Goal: Task Accomplishment & Management: Use online tool/utility

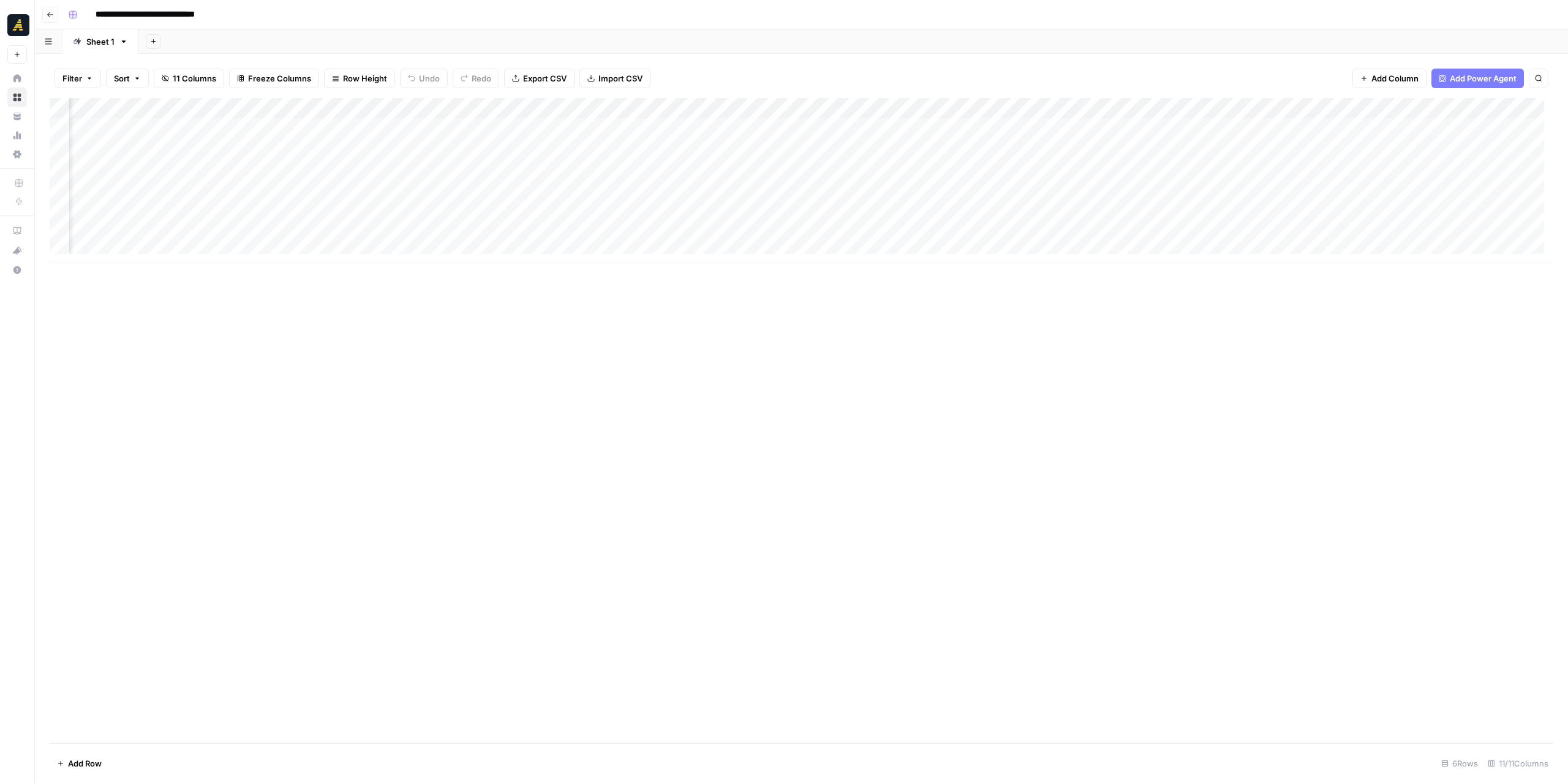
scroll to position [0, 104]
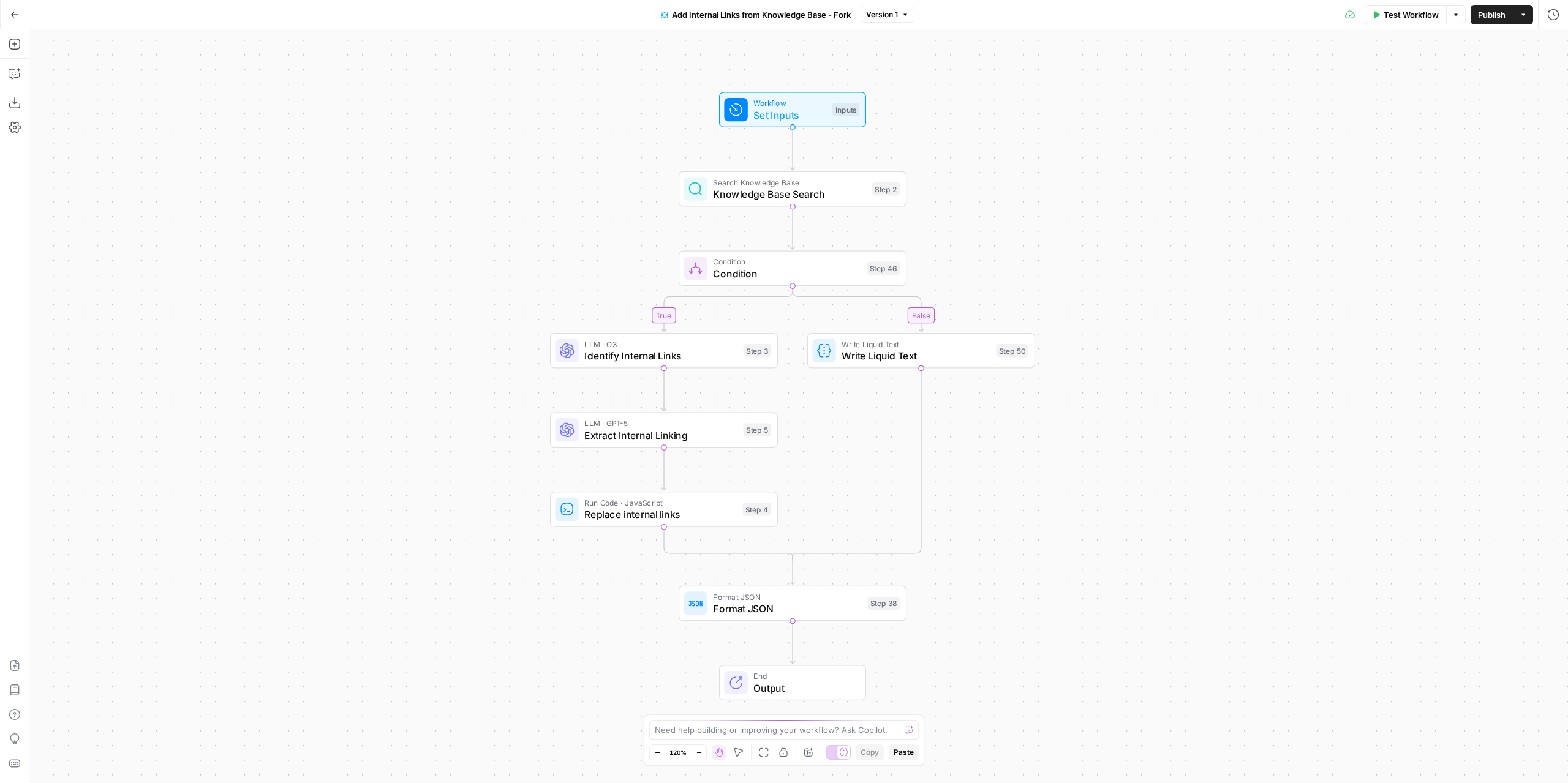
drag, startPoint x: 866, startPoint y: 438, endPoint x: 859, endPoint y: 428, distance: 12.2
click at [859, 428] on div "true false Workflow Set Inputs Inputs Search Knowledge Base Knowledge Base Sear…" at bounding box center [798, 406] width 1538 height 754
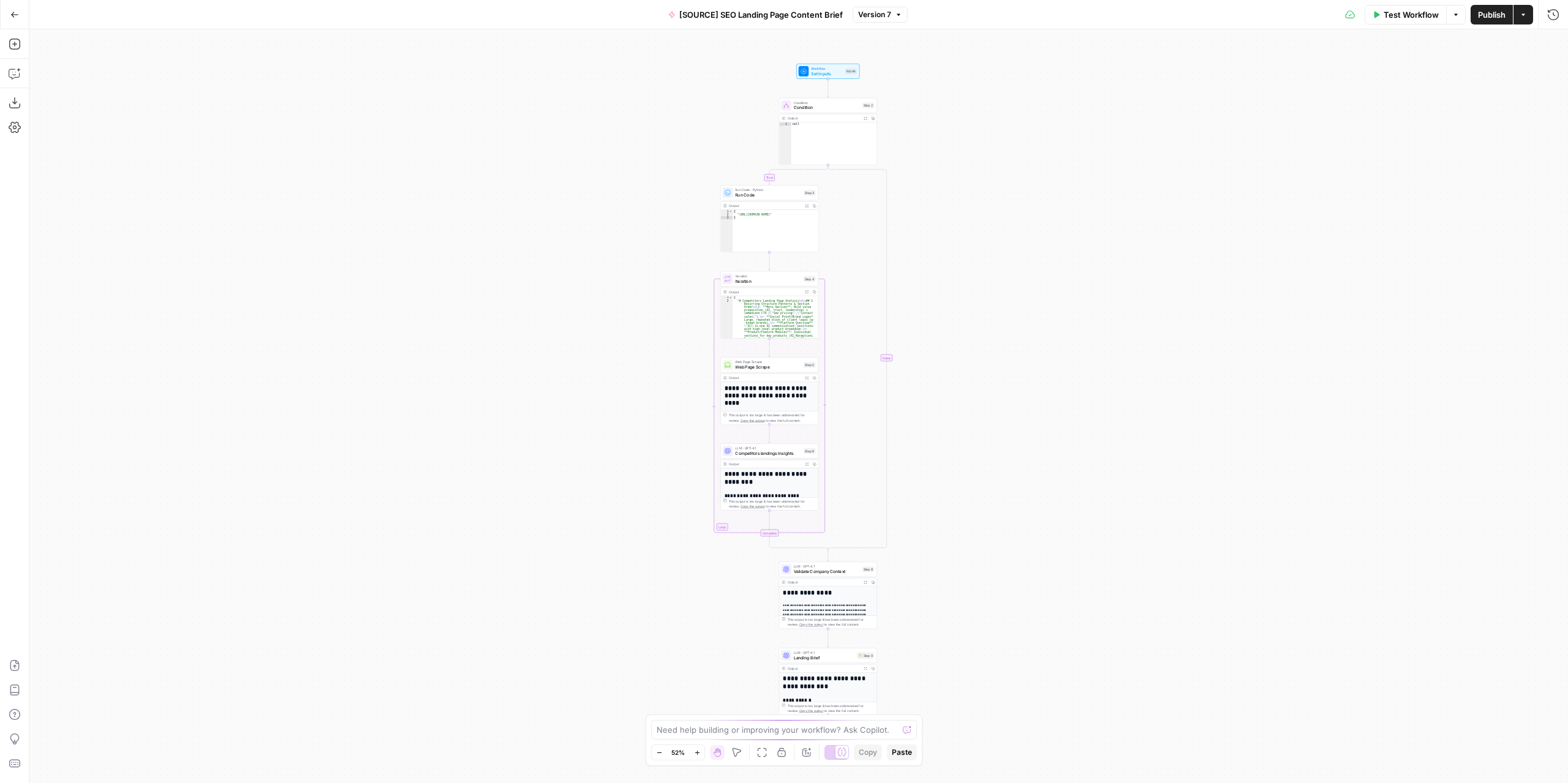
click at [451, 656] on div "true false Workflow Set Inputs Inputs Condition Condition Step 2 Output Expand …" at bounding box center [798, 406] width 1538 height 754
click at [20, 20] on button "Go Back" at bounding box center [15, 15] width 22 height 22
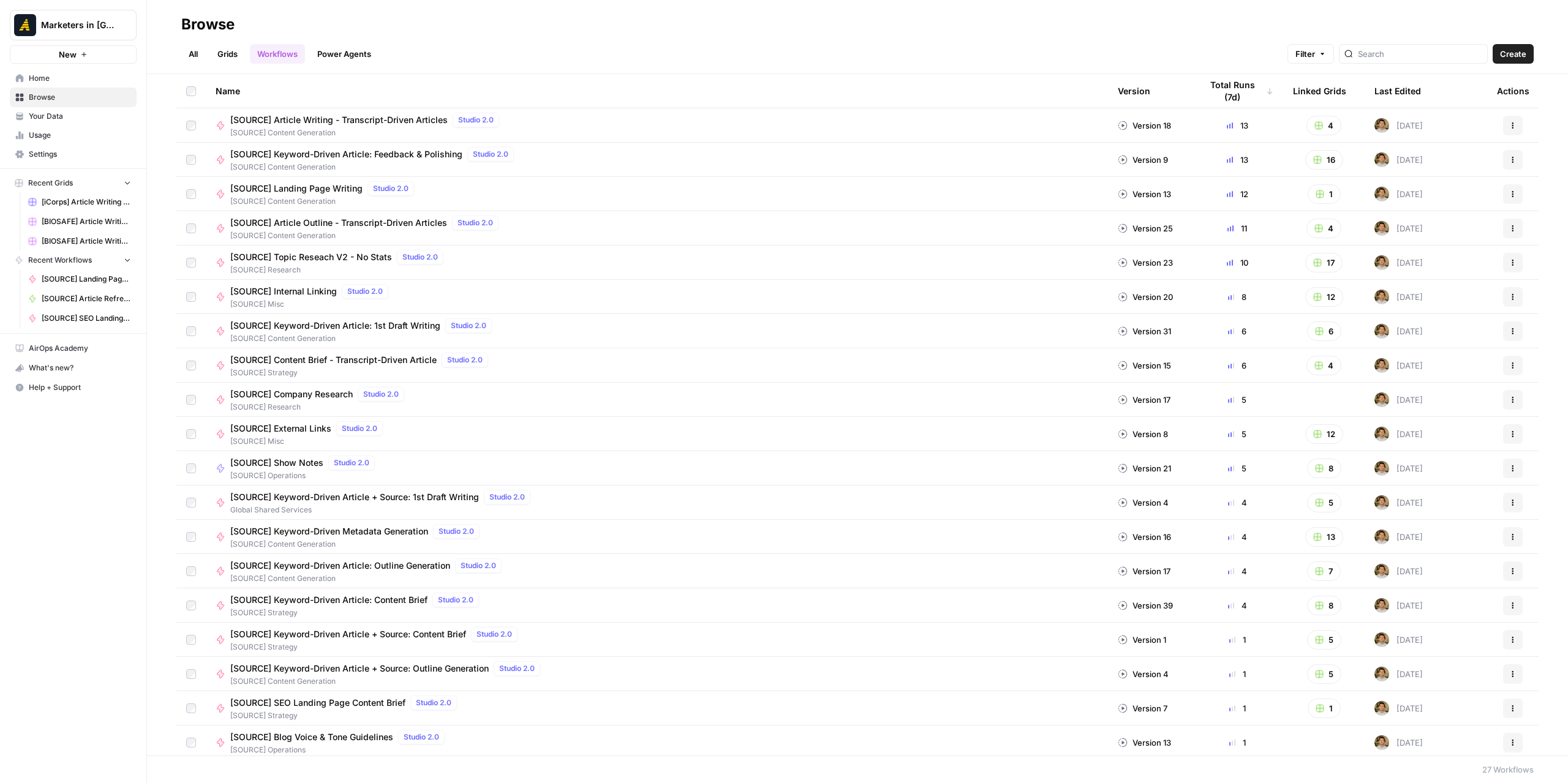
click at [188, 56] on link "All" at bounding box center [193, 53] width 24 height 19
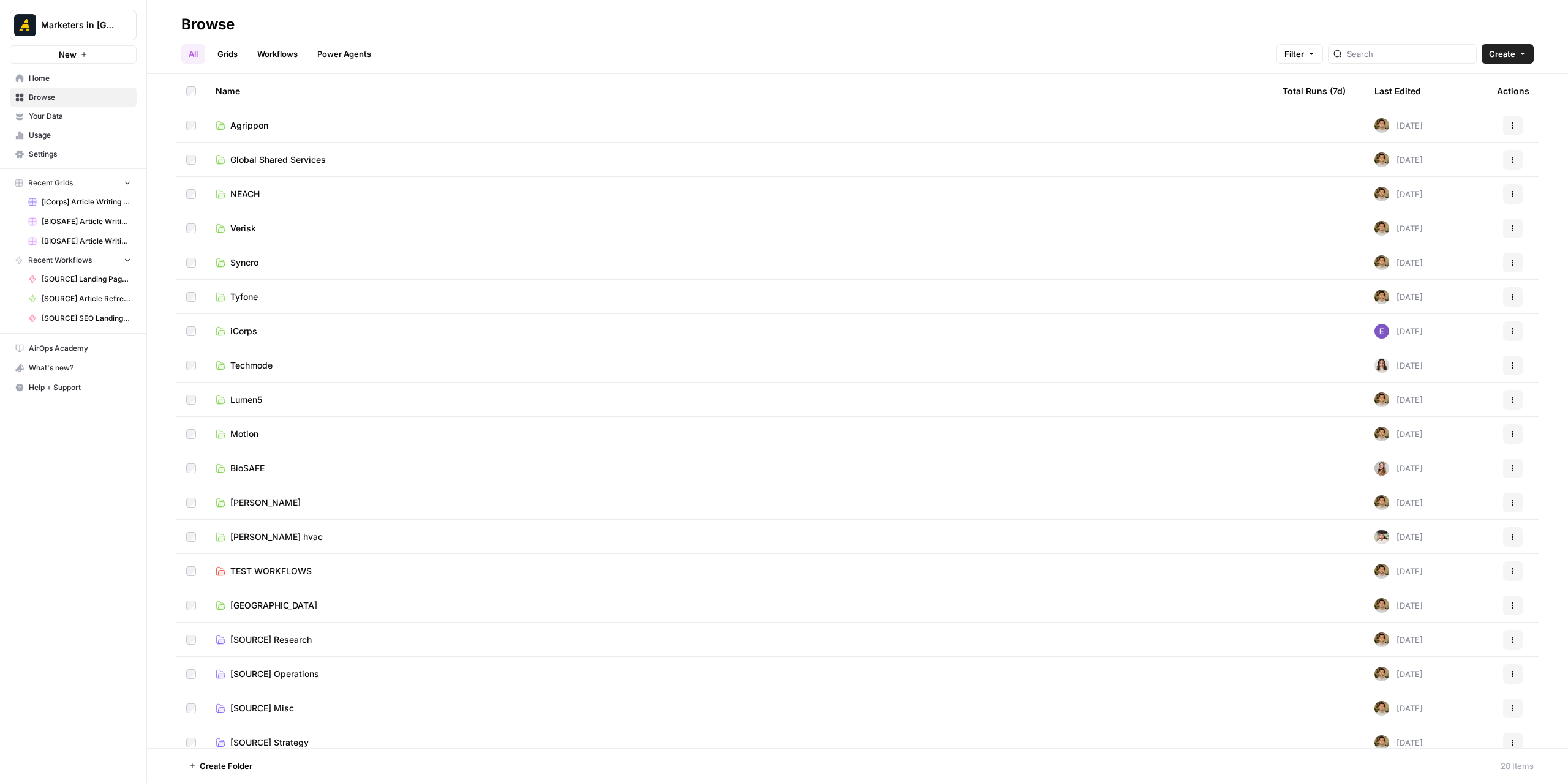
click at [261, 366] on span "Techmode" at bounding box center [251, 365] width 42 height 13
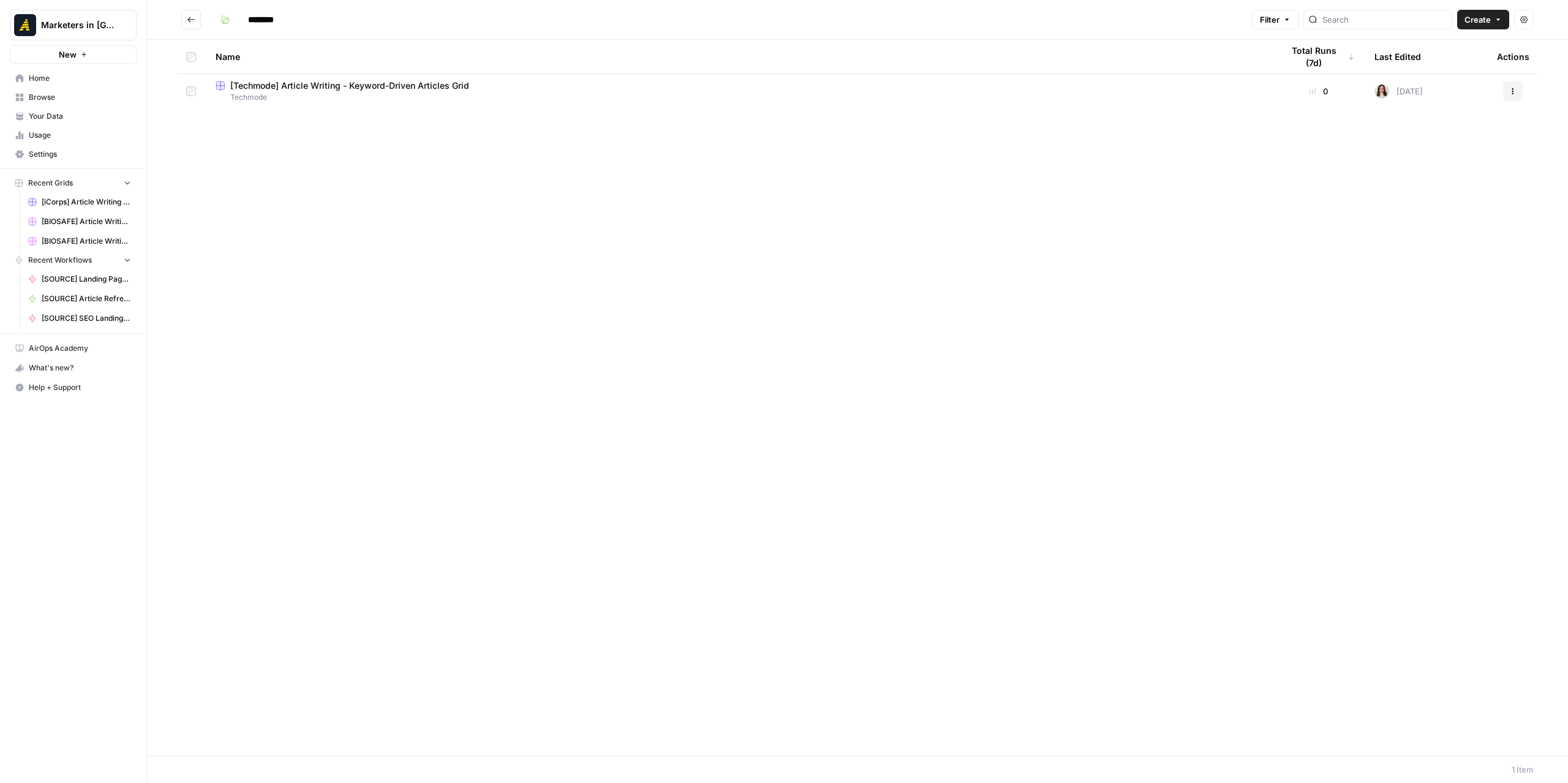
click at [199, 13] on button "Go back" at bounding box center [191, 19] width 19 height 19
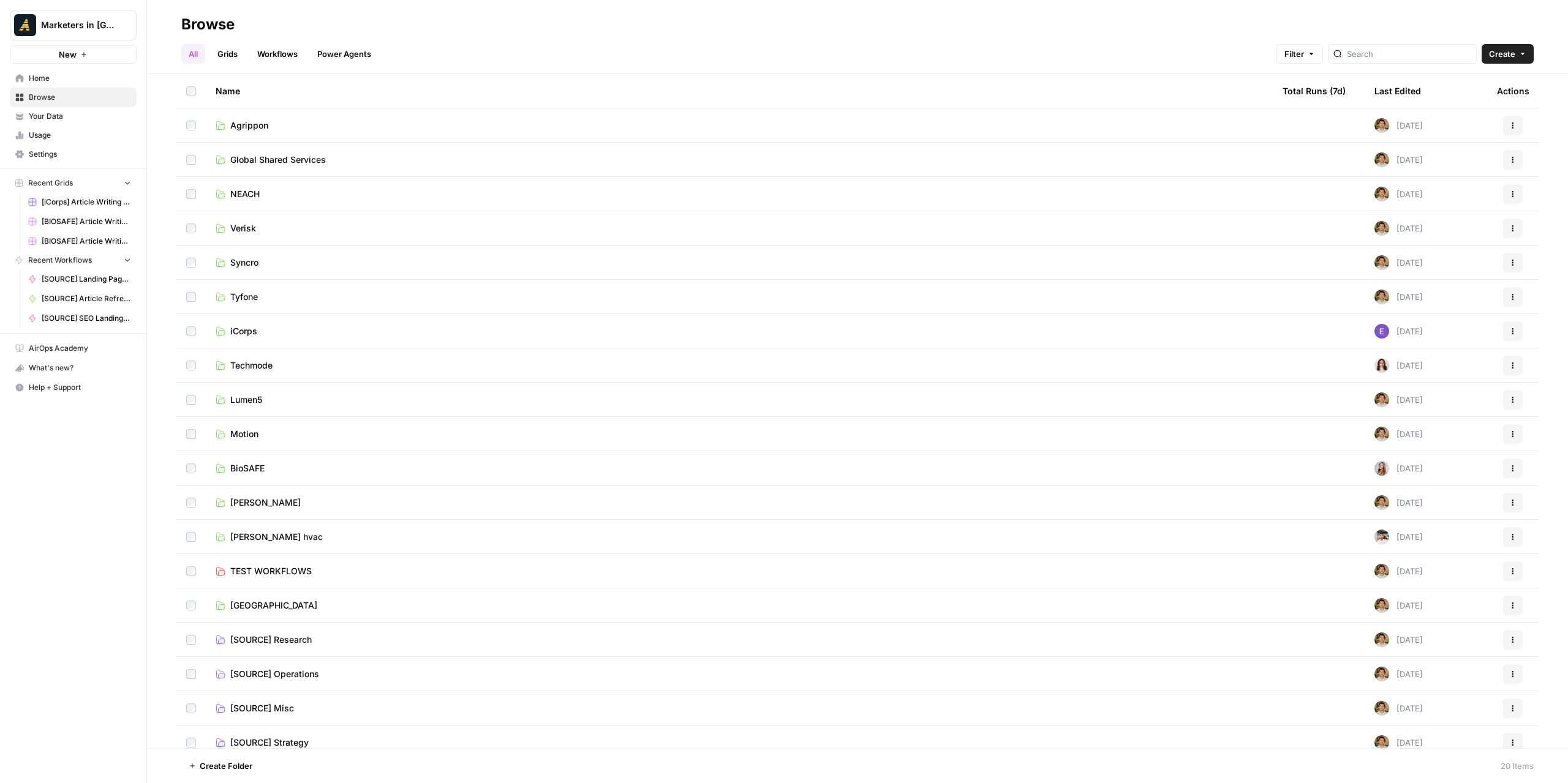
click at [256, 602] on span "New North" at bounding box center [273, 606] width 87 height 13
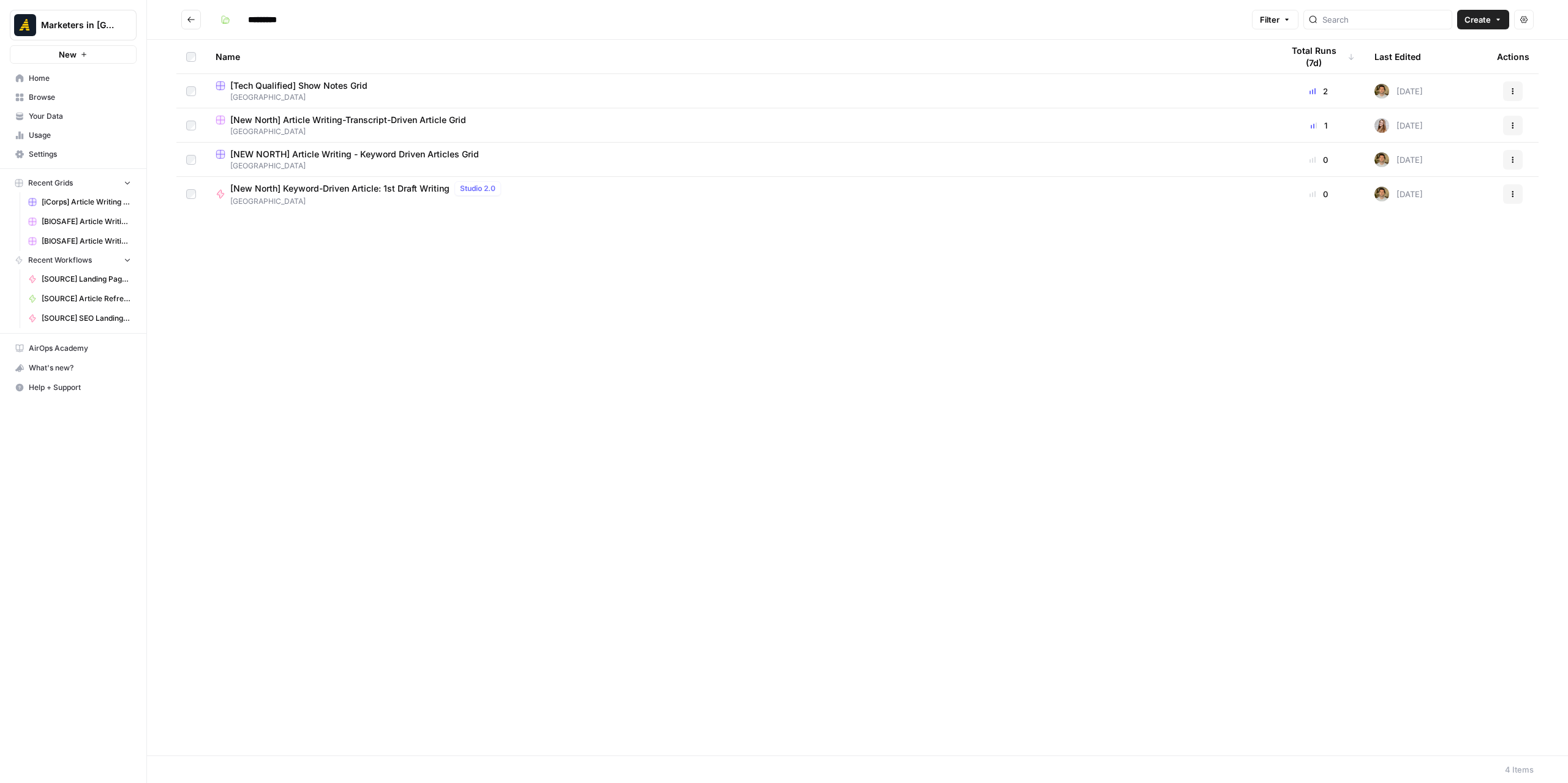
click at [299, 90] on span "[Tech Qualified] Show Notes Grid" at bounding box center [298, 86] width 137 height 13
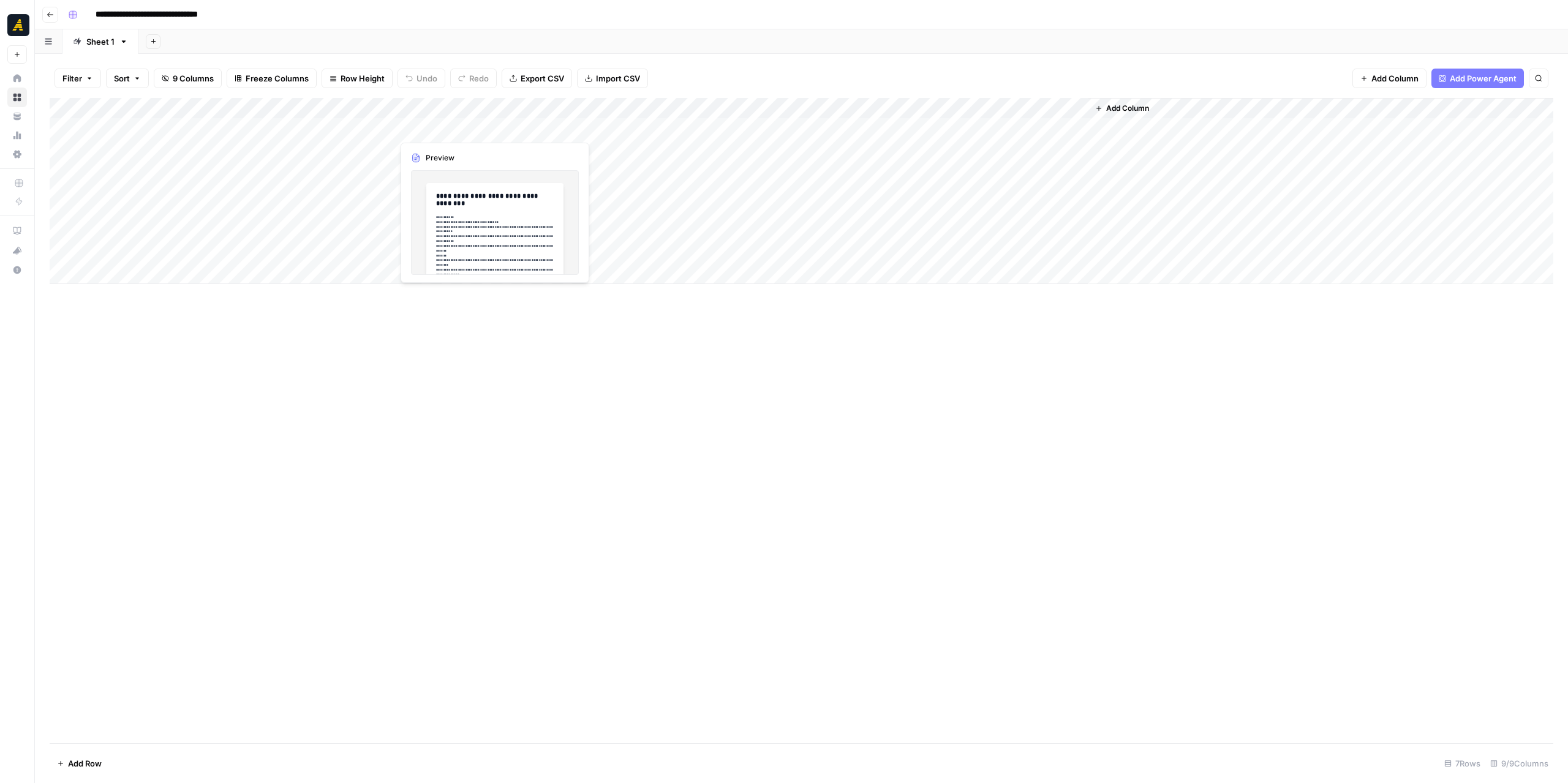
click at [440, 126] on div "Add Column" at bounding box center [801, 191] width 1503 height 186
click at [233, 133] on div "Add Column" at bounding box center [801, 191] width 1503 height 186
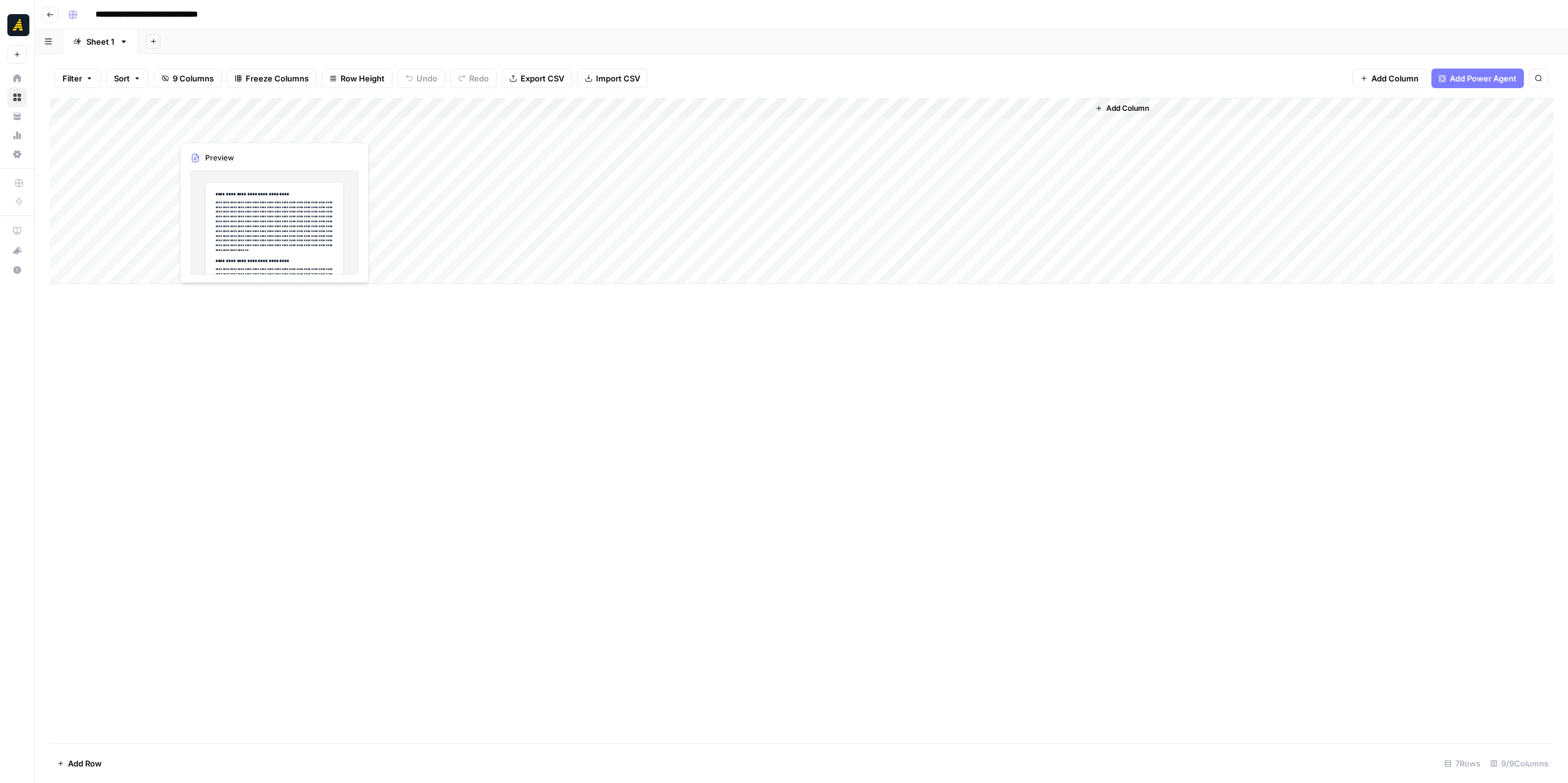
click at [233, 133] on div "Add Column" at bounding box center [801, 191] width 1503 height 186
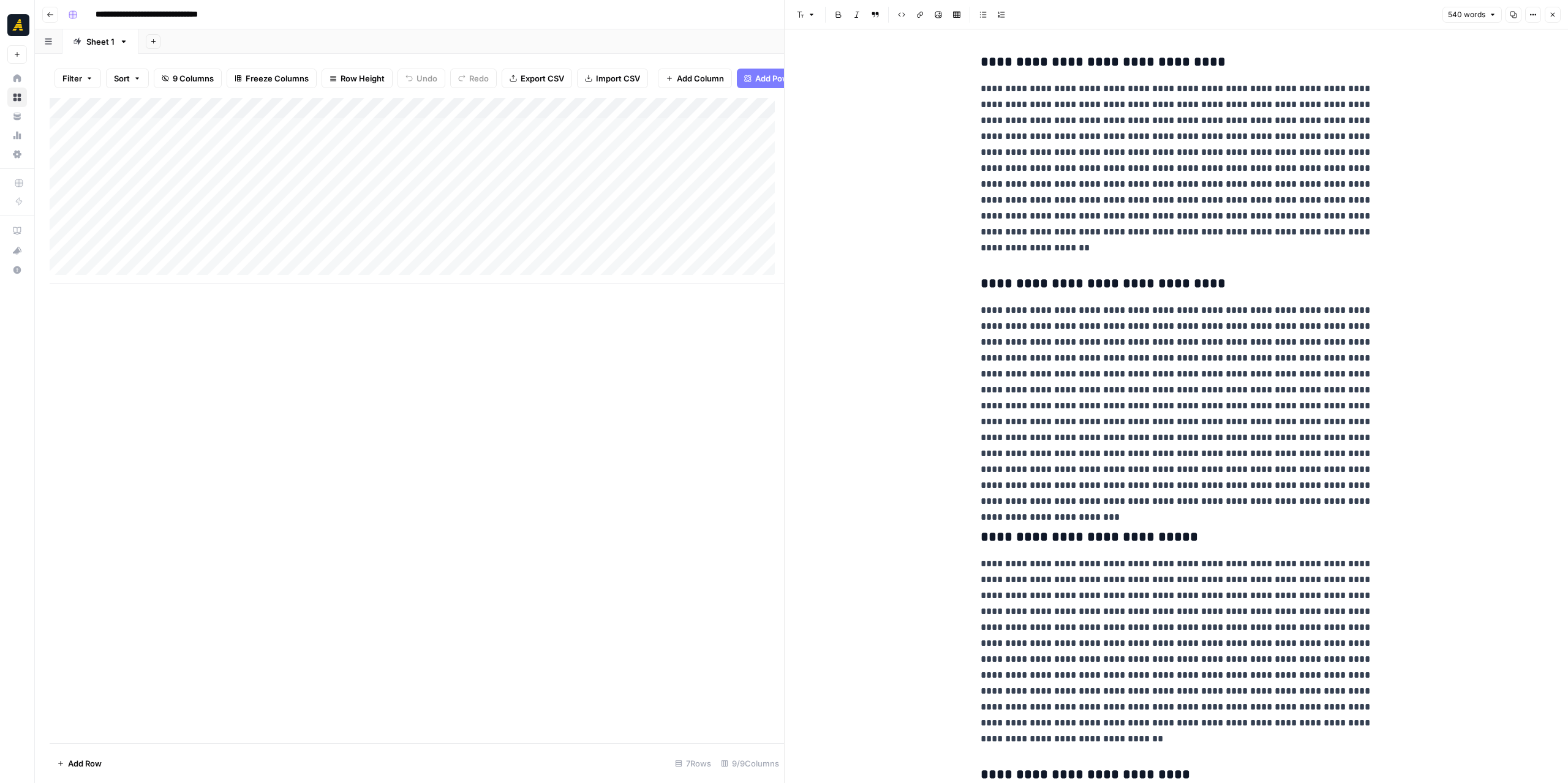
click at [1510, 15] on button "Copy" at bounding box center [1513, 15] width 16 height 16
click at [1556, 14] on button "Close" at bounding box center [1552, 15] width 16 height 16
